Goal: Transaction & Acquisition: Obtain resource

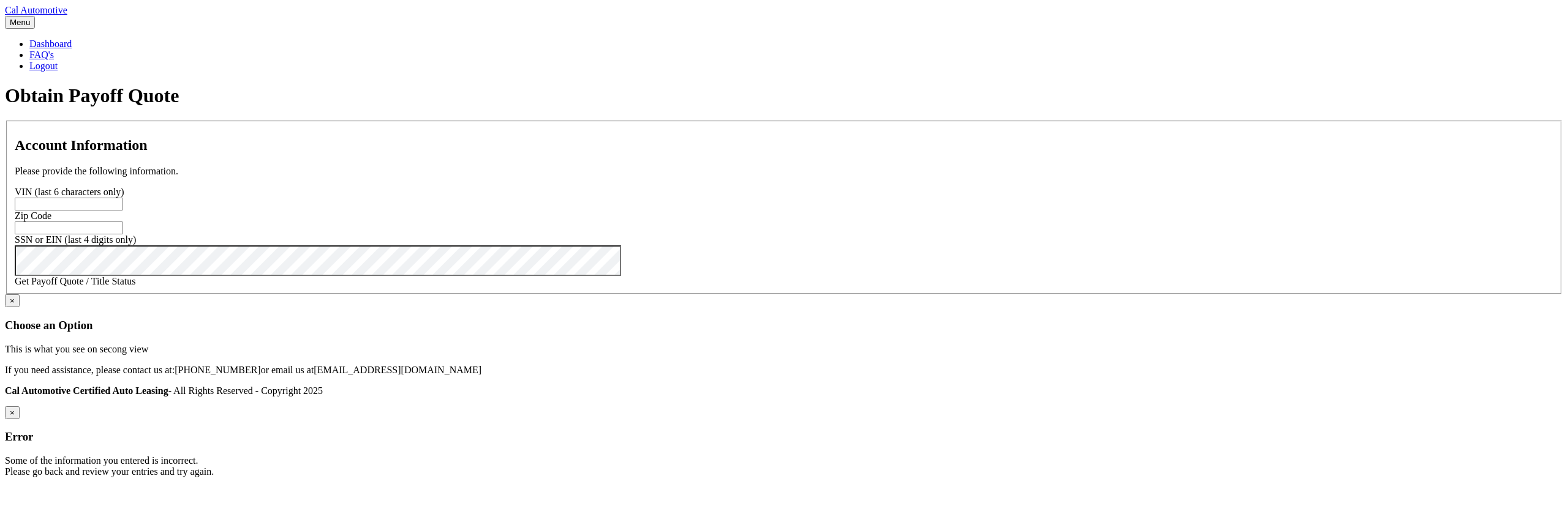
click at [123, 210] on input "text" at bounding box center [69, 204] width 109 height 13
paste input "201093"
type input "201093"
paste input "33437"
type input "33437"
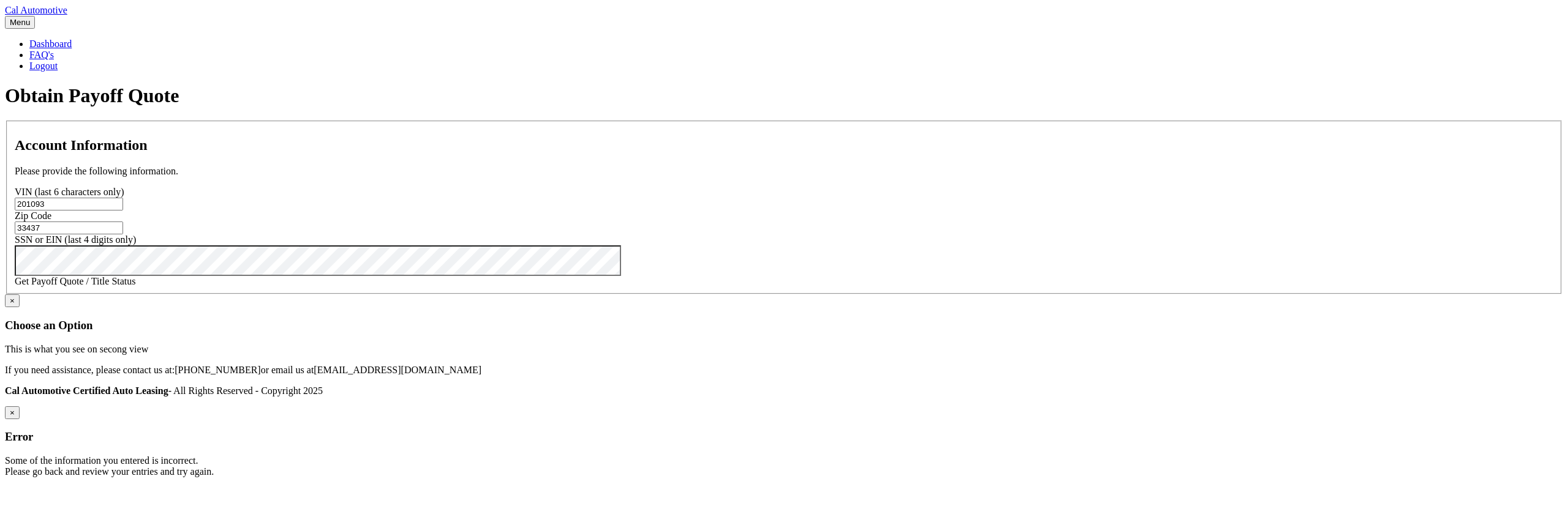
click at [136, 287] on link "Get Payoff Quote / Title Status" at bounding box center [76, 281] width 121 height 10
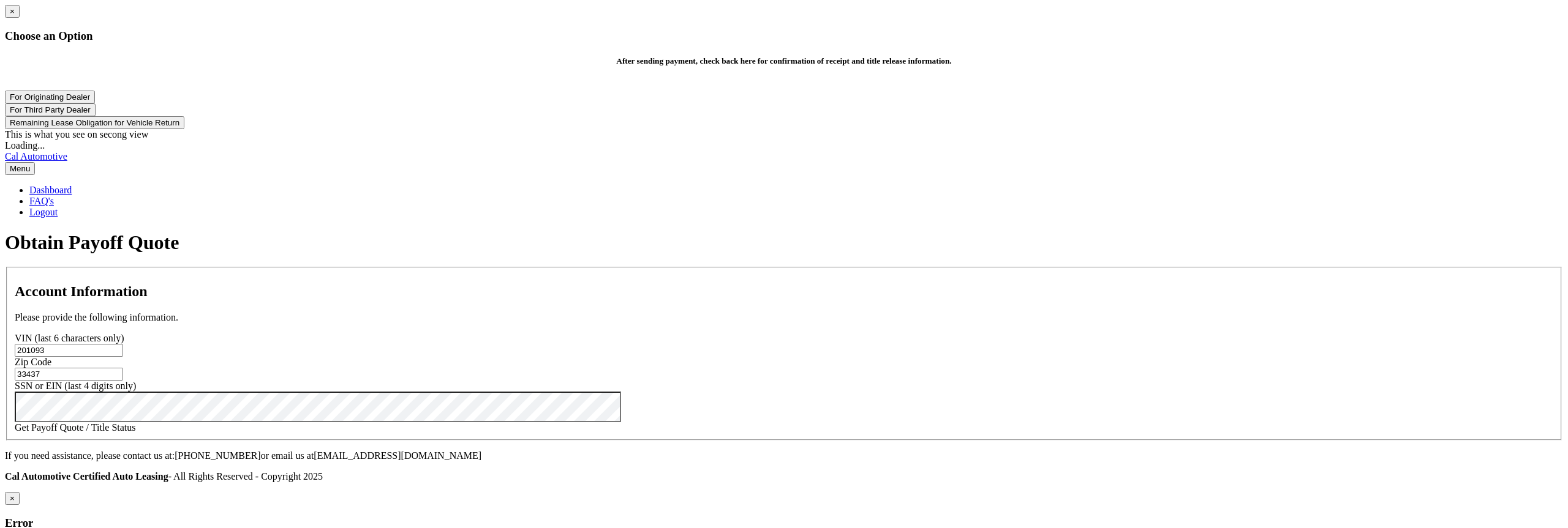
click at [95, 103] on button "For Originating Dealer" at bounding box center [50, 97] width 90 height 13
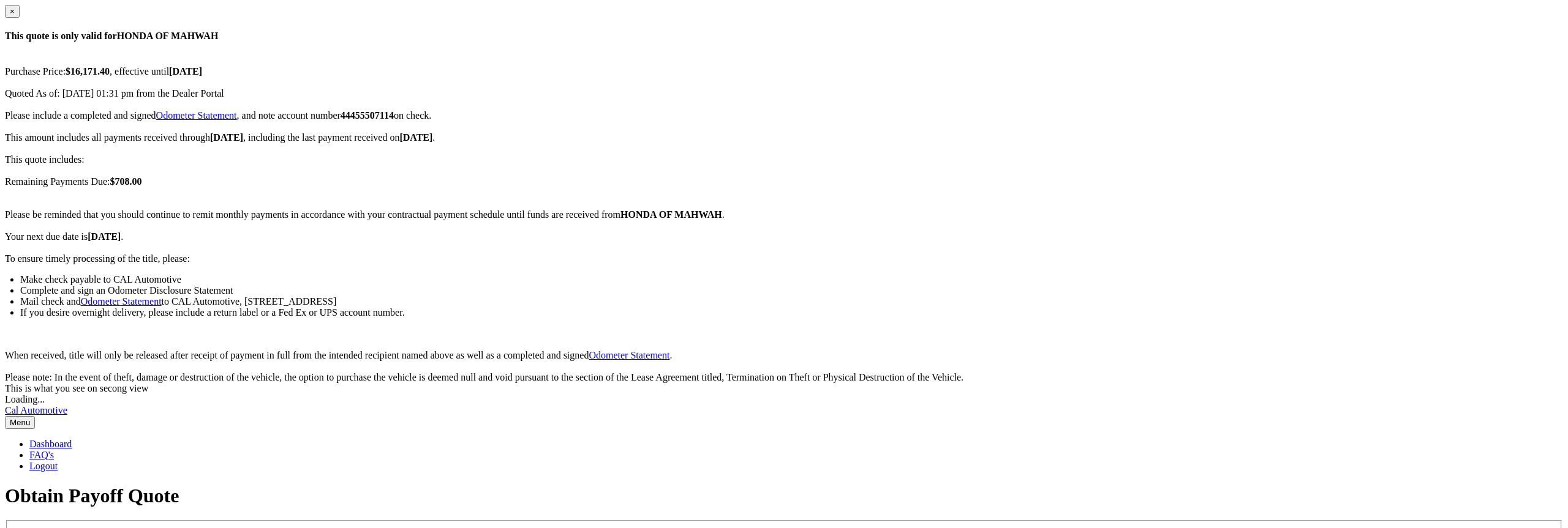
click at [367, 255] on div "× This quote is only valid for HONDA OF MAHWAH Purchase Price: $16,171.40 , eff…" at bounding box center [784, 199] width 1558 height 389
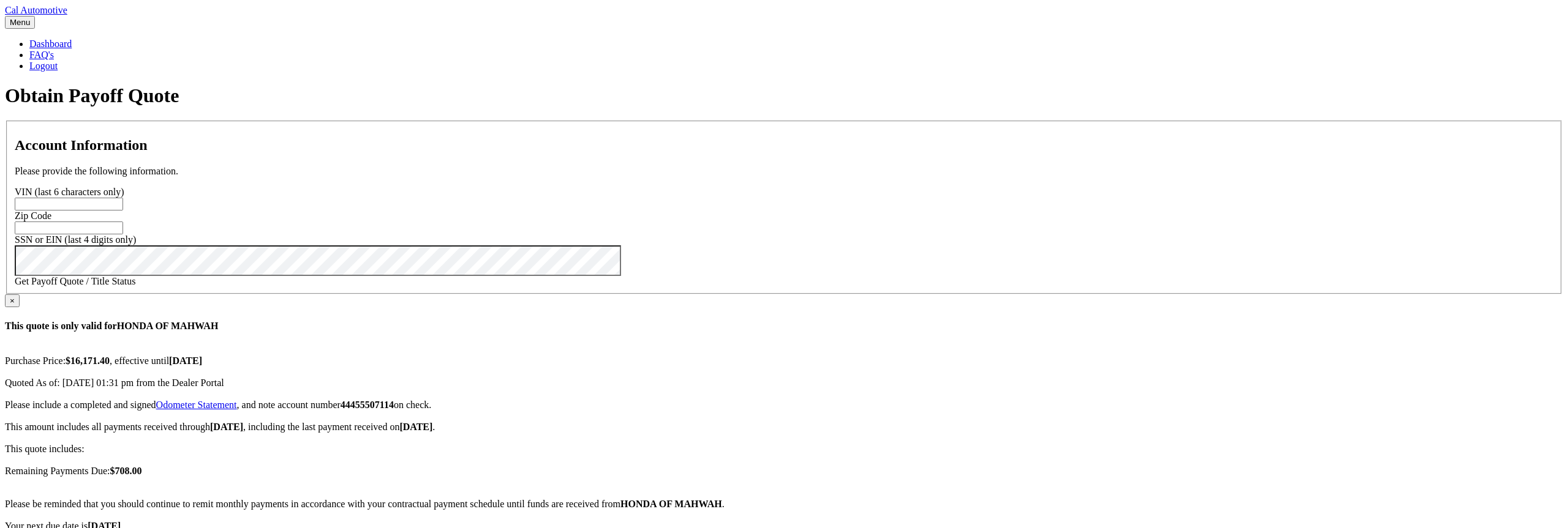
click at [72, 39] on link "Dashboard" at bounding box center [50, 44] width 42 height 10
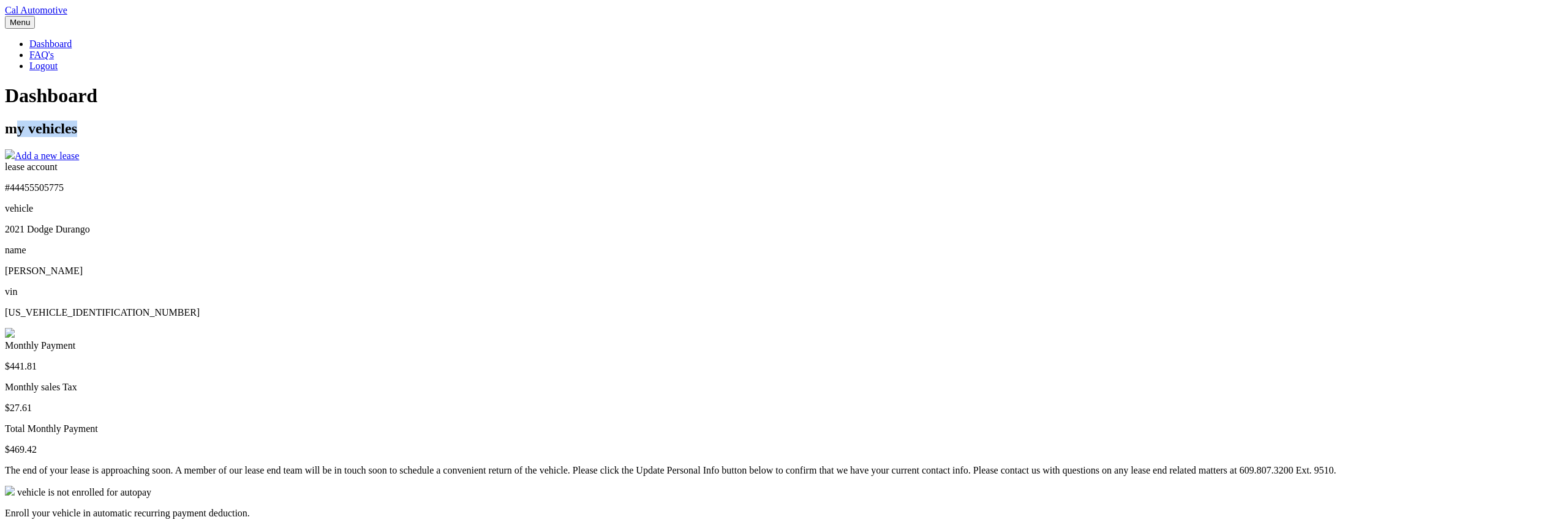
drag, startPoint x: 492, startPoint y: 231, endPoint x: 588, endPoint y: 238, distance: 96.3
click at [588, 161] on div "my vehicles Add a new lease" at bounding box center [784, 141] width 1558 height 41
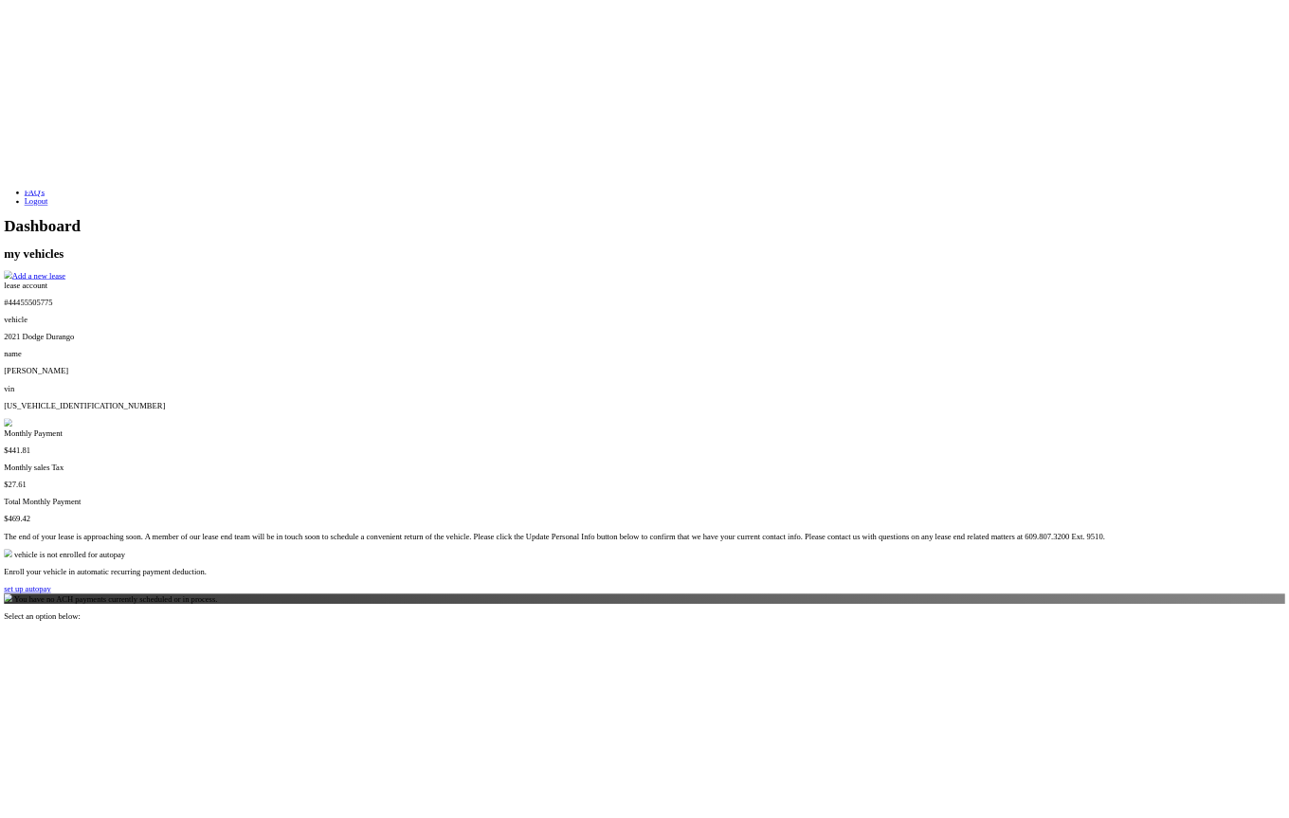
scroll to position [341, 0]
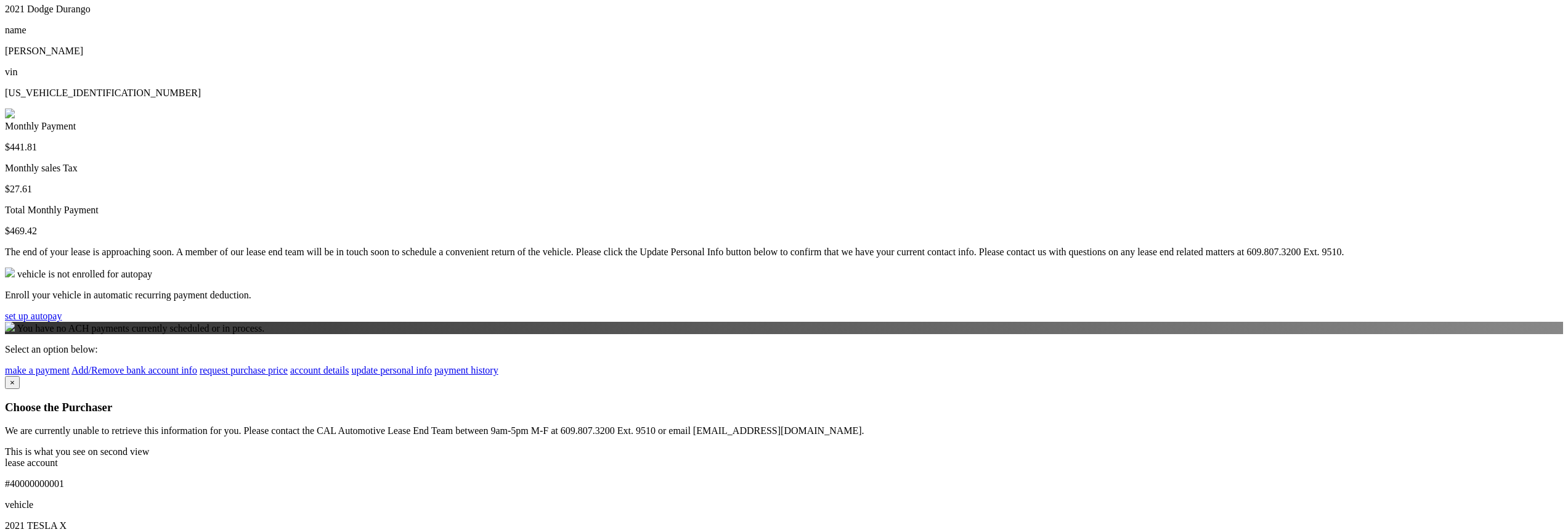
click at [15, 109] on img at bounding box center [10, 113] width 10 height 10
click at [288, 375] on link "request purchase price" at bounding box center [244, 370] width 88 height 10
